Goal: Navigation & Orientation: Find specific page/section

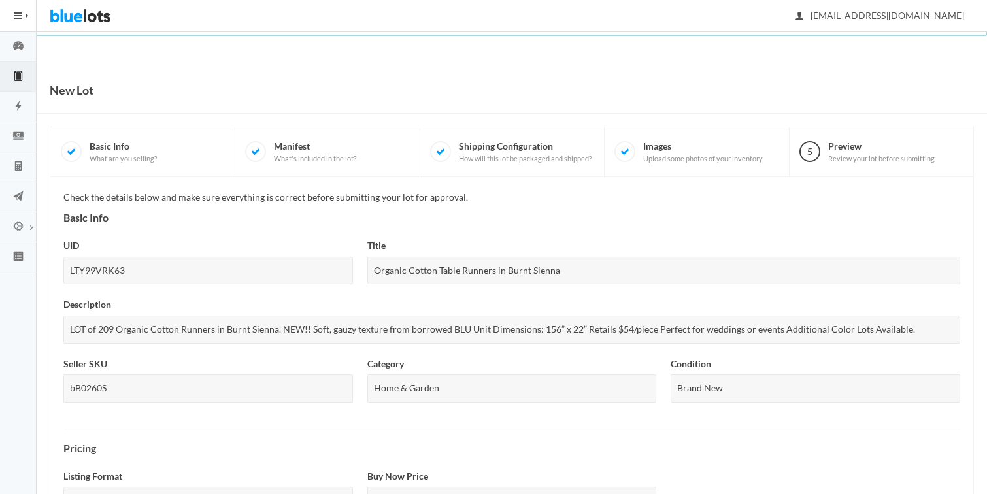
click at [18, 8] on button "HIDE MENU" at bounding box center [18, 15] width 37 height 31
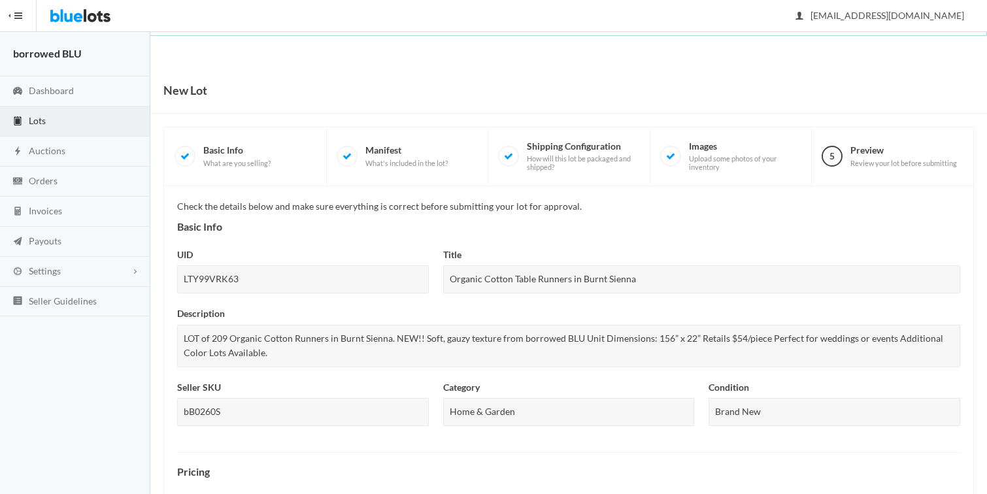
click at [36, 119] on span "Lots" at bounding box center [37, 120] width 17 height 11
